Goal: Information Seeking & Learning: Understand process/instructions

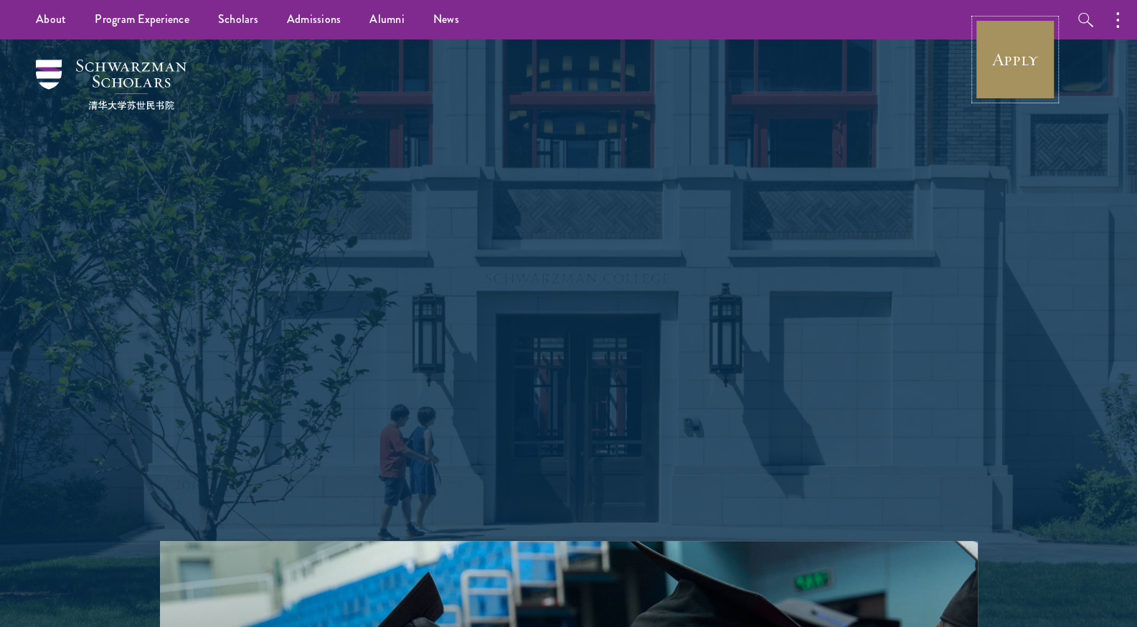
click at [1008, 63] on link "Apply" at bounding box center [1015, 59] width 80 height 80
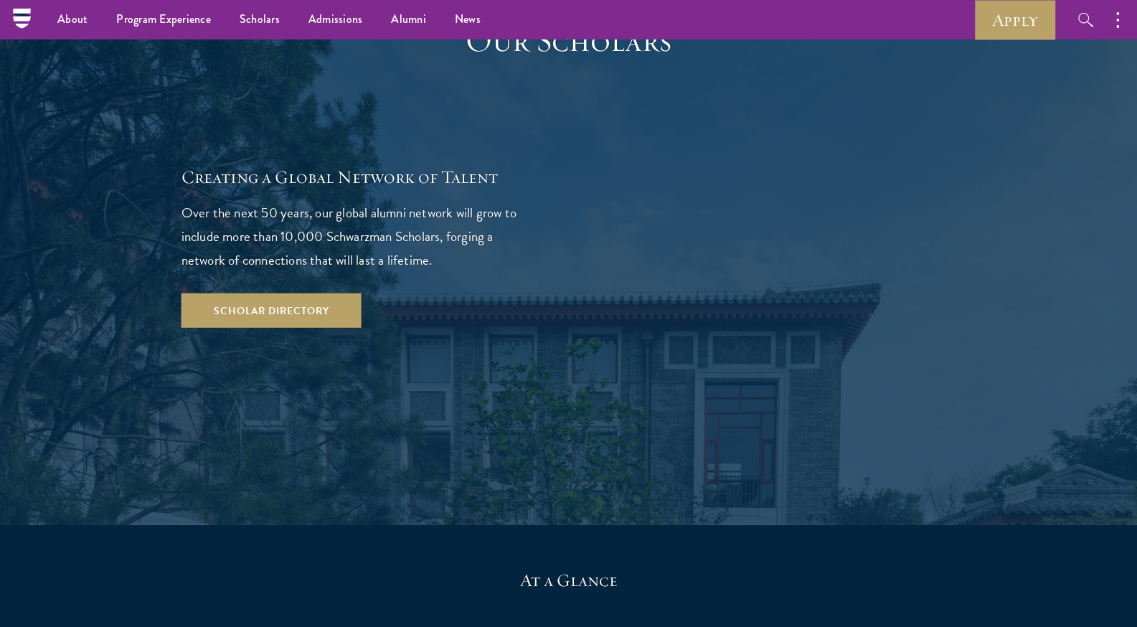
scroll to position [2243, 0]
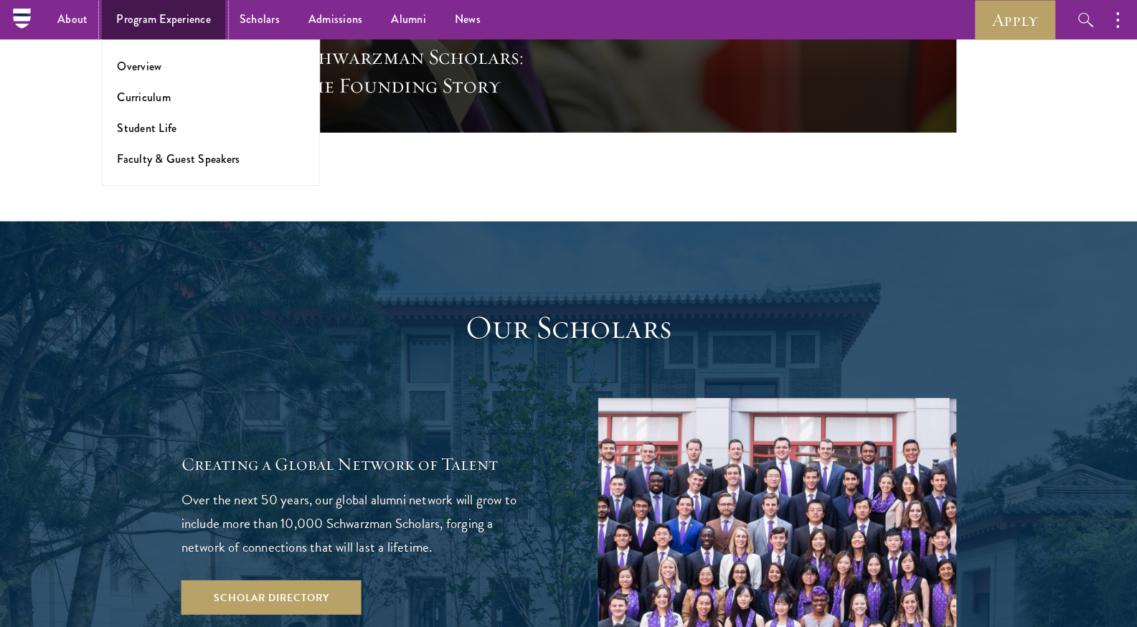
click at [176, 4] on link "Program Experience" at bounding box center [163, 19] width 123 height 39
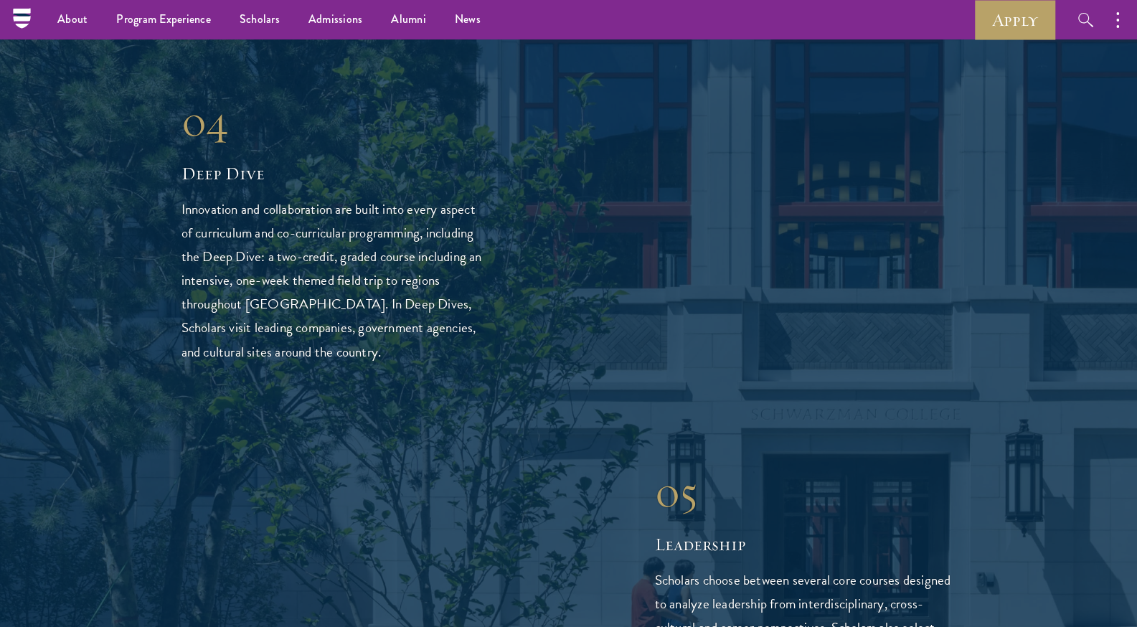
scroll to position [2990, 0]
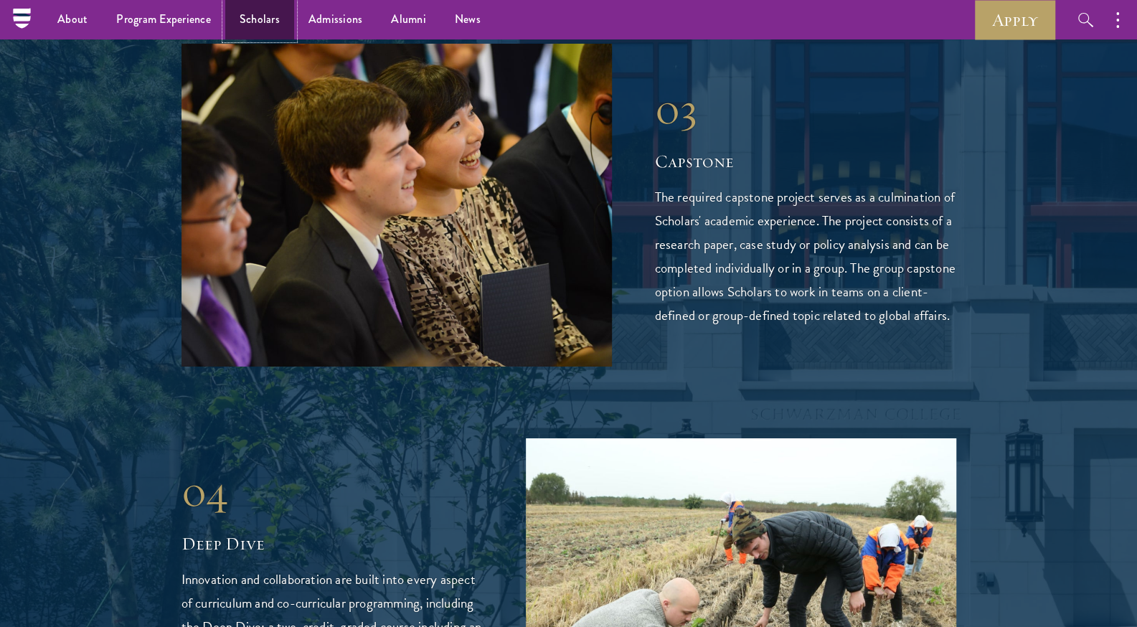
click at [268, 22] on link "Scholars" at bounding box center [259, 19] width 69 height 39
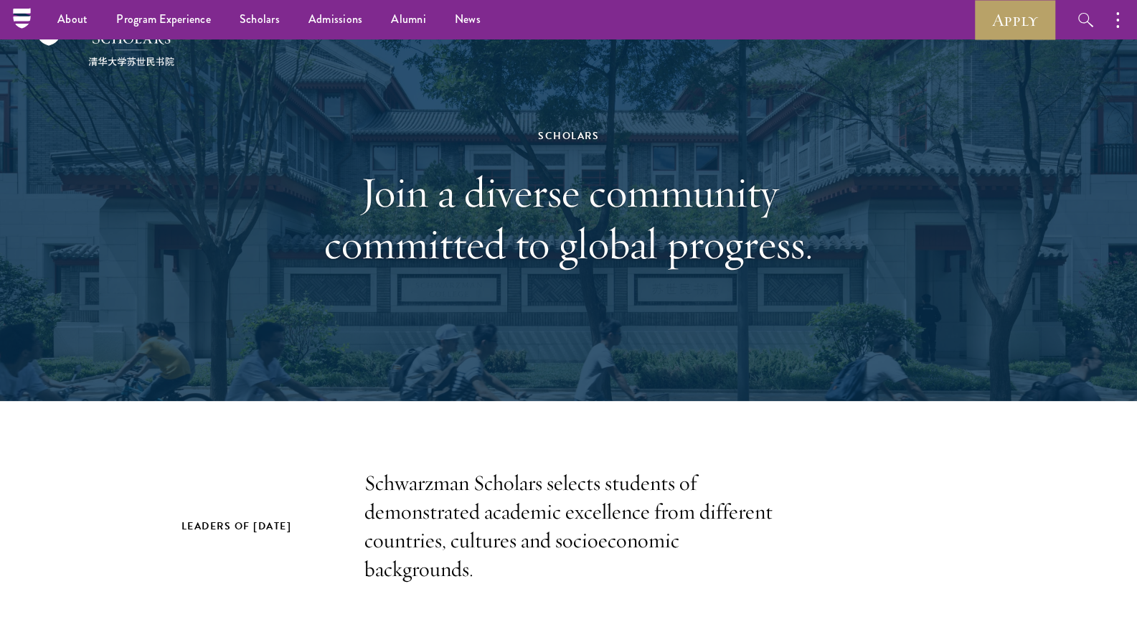
scroll to position [33, 0]
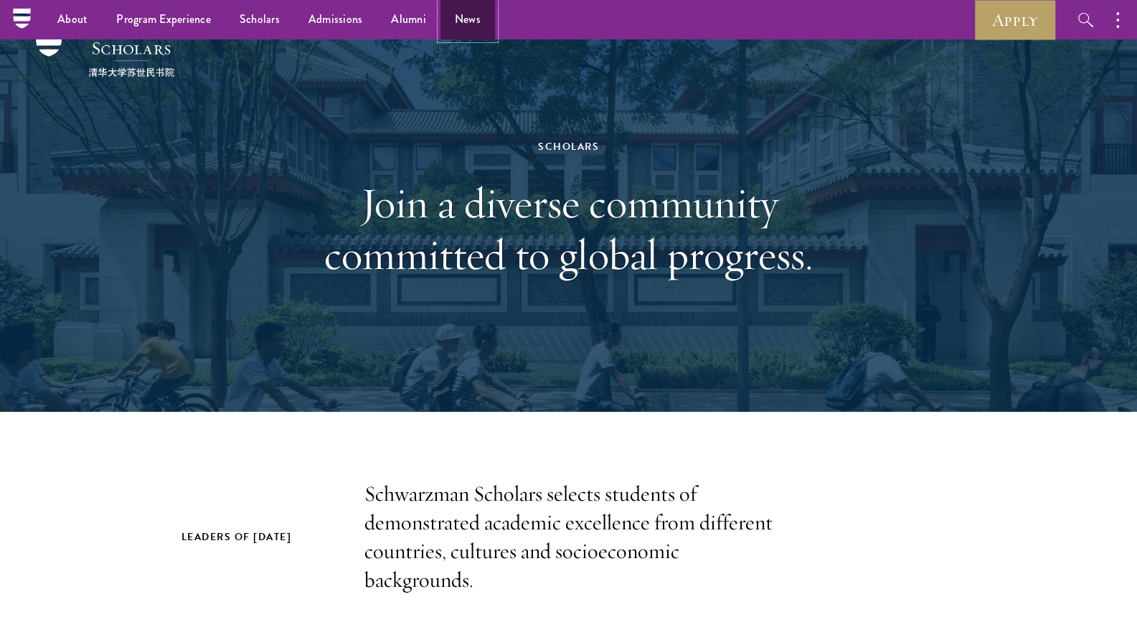
click at [484, 20] on link "News" at bounding box center [468, 19] width 55 height 39
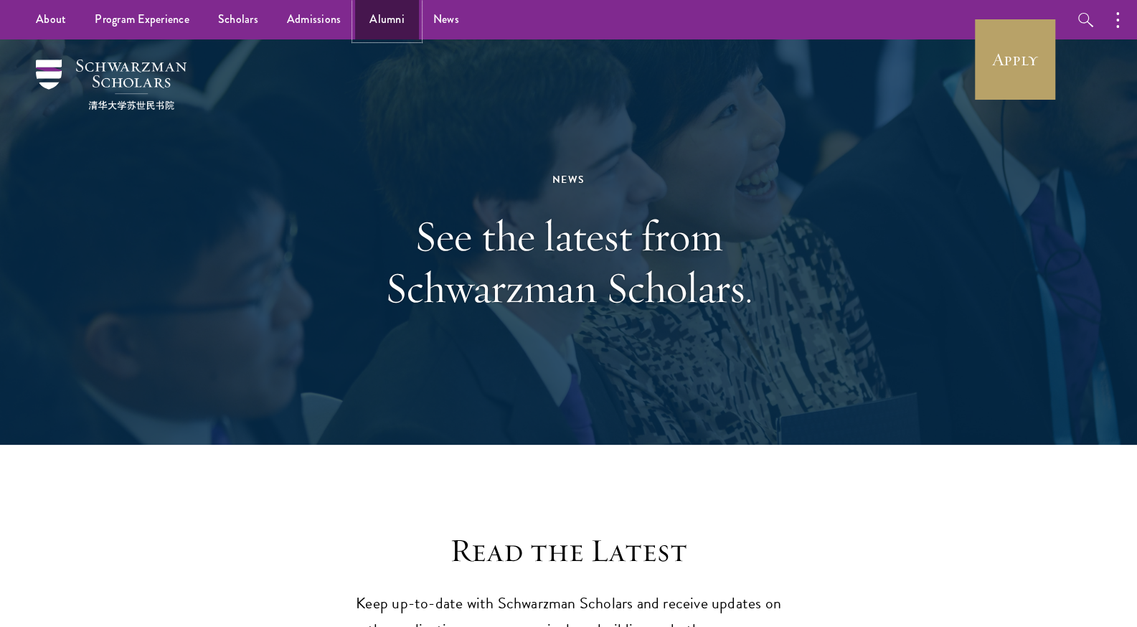
click at [390, 22] on link "Alumni" at bounding box center [387, 19] width 64 height 39
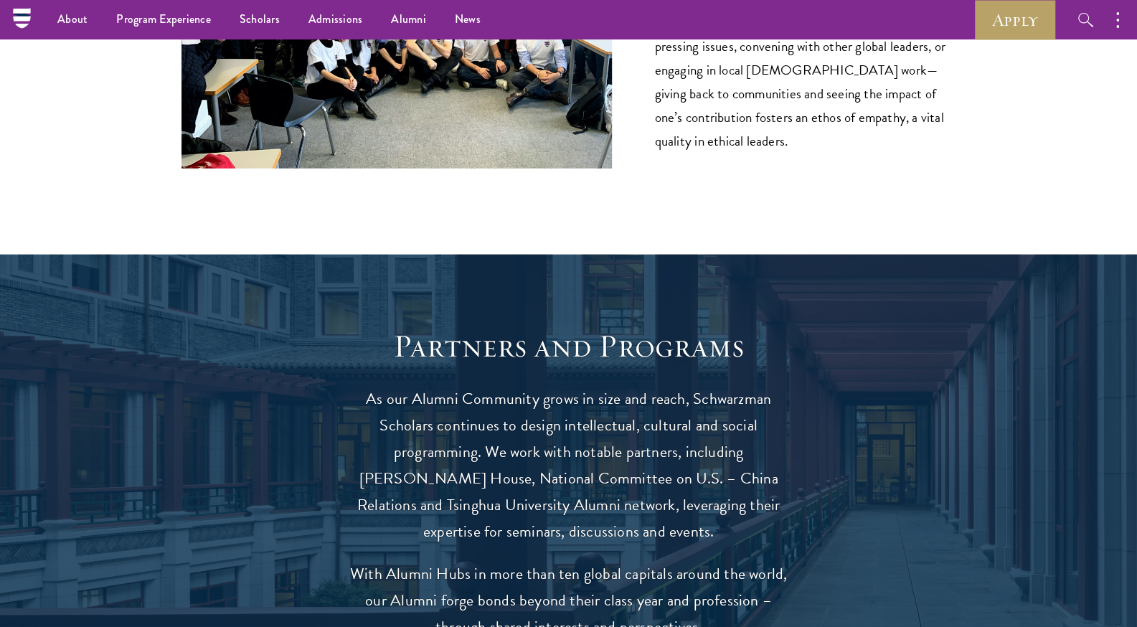
scroll to position [2367, 0]
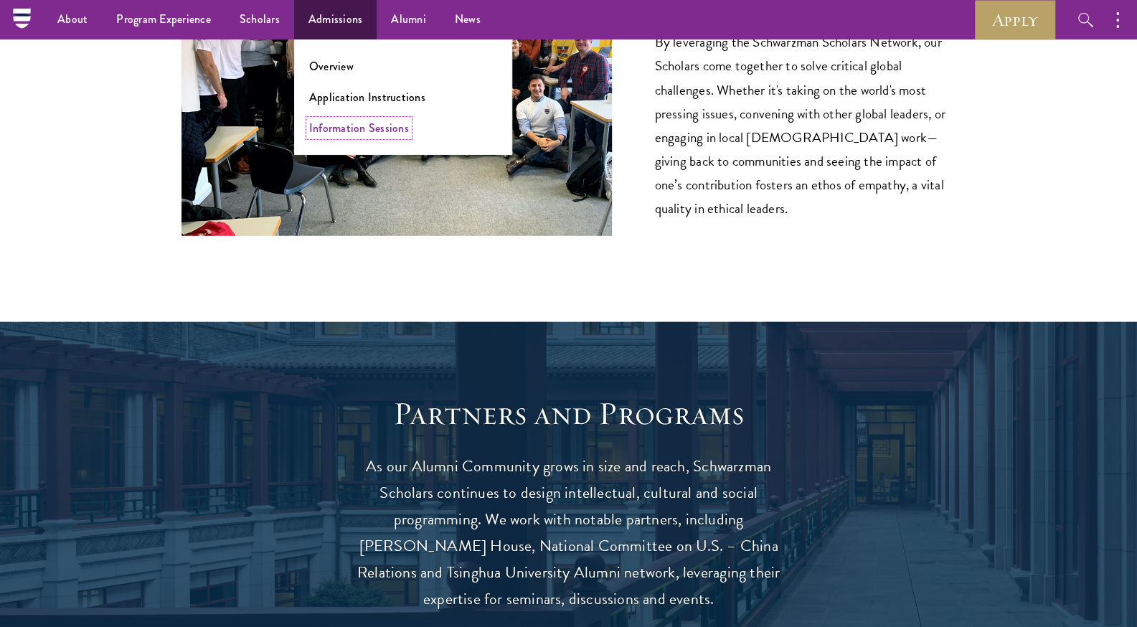
click at [340, 121] on link "Information Sessions" at bounding box center [359, 128] width 100 height 17
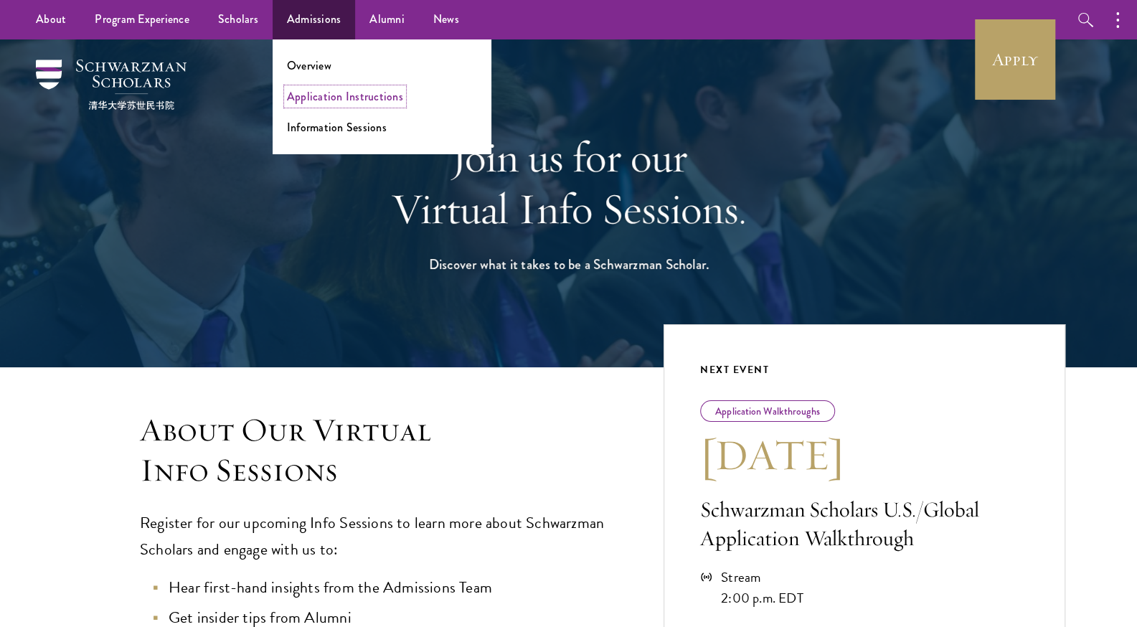
click at [342, 93] on link "Application Instructions" at bounding box center [345, 96] width 116 height 17
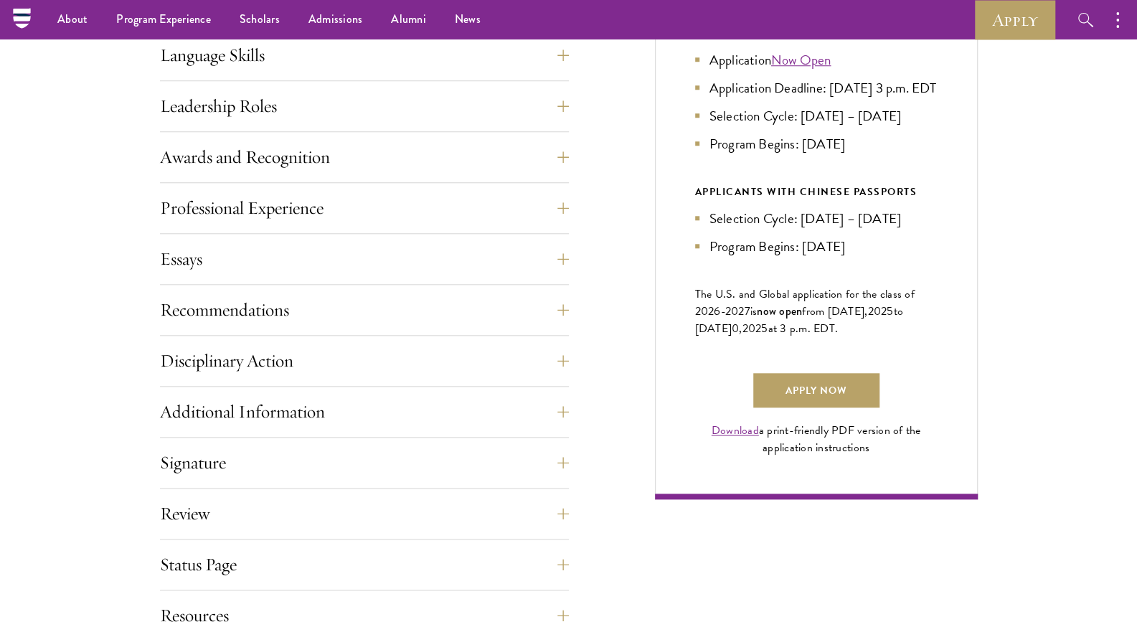
scroll to position [444, 0]
